Goal: Subscribe to service/newsletter

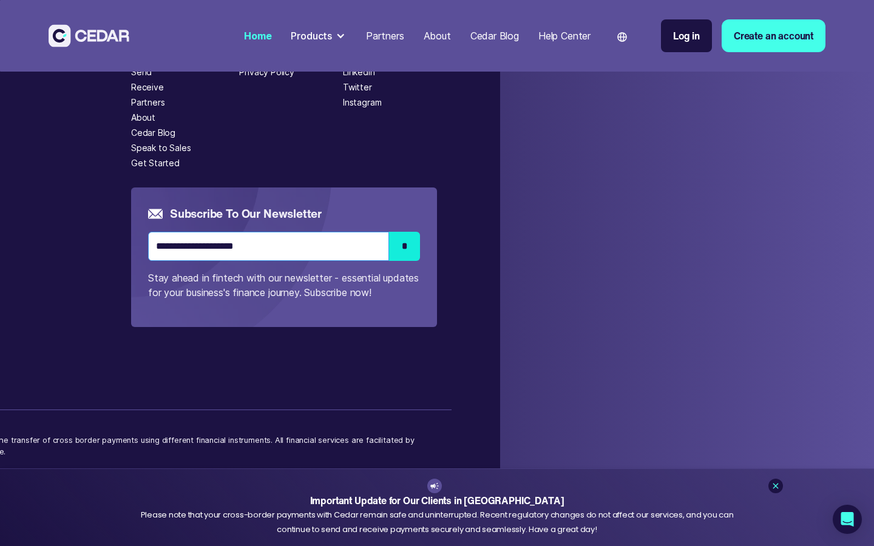
type input "**********"
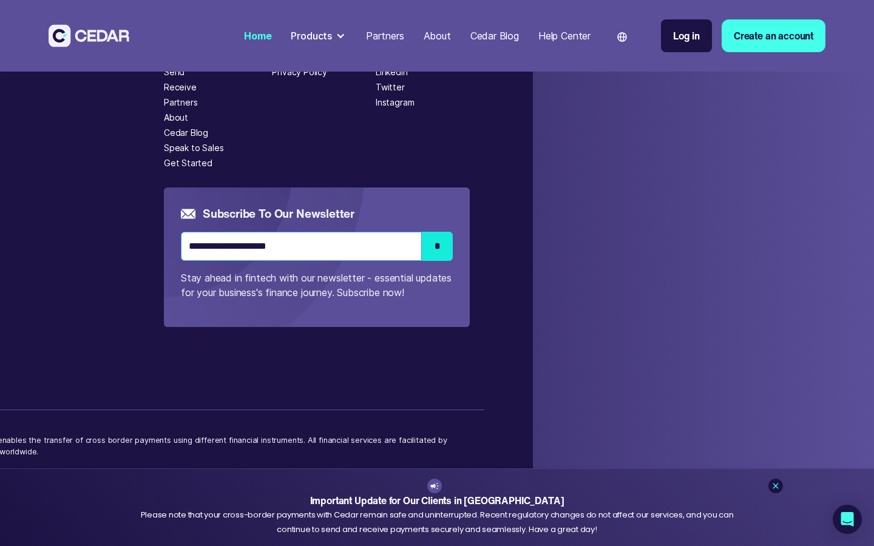
click at [422, 232] on input "*" at bounding box center [437, 246] width 31 height 29
type input "**********"
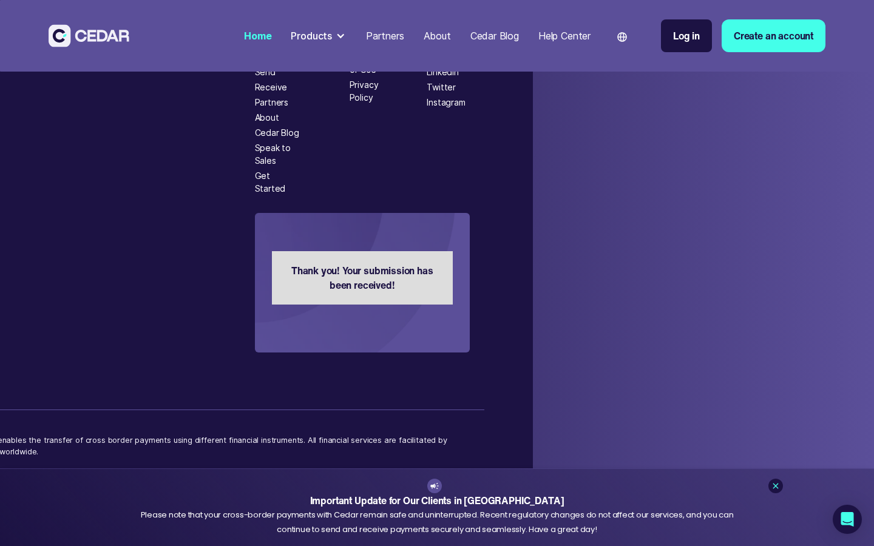
scroll to position [0, 114]
